Goal: Task Accomplishment & Management: Manage account settings

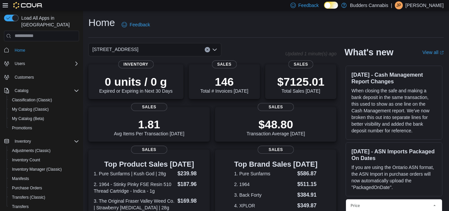
click at [421, 6] on p "Jessica Patterson" at bounding box center [425, 5] width 38 height 8
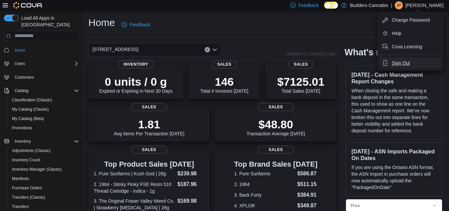
click at [403, 64] on span "Sign Out" at bounding box center [401, 63] width 18 height 7
